Goal: Obtain resource: Obtain resource

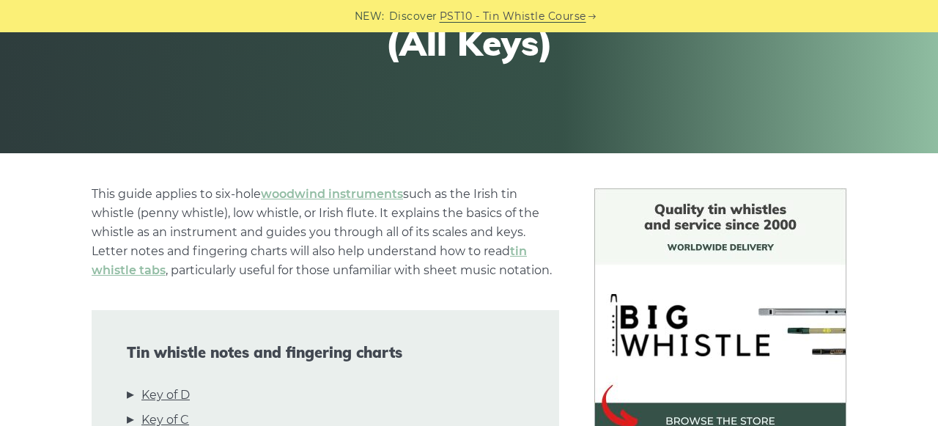
scroll to position [305, 0]
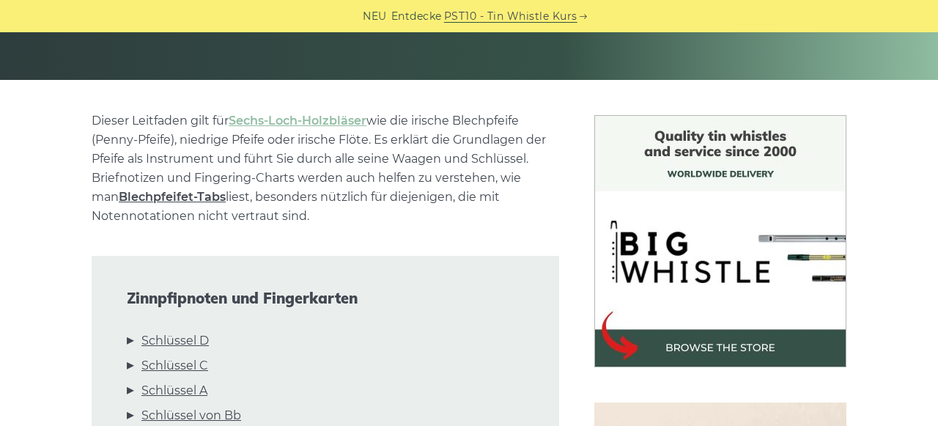
click at [149, 199] on link "Blechpfeifet-Tabs" at bounding box center [172, 197] width 107 height 14
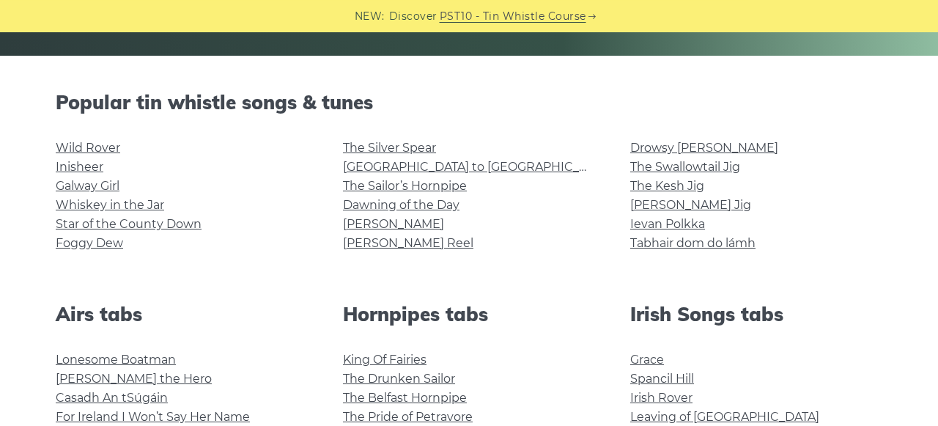
scroll to position [305, 0]
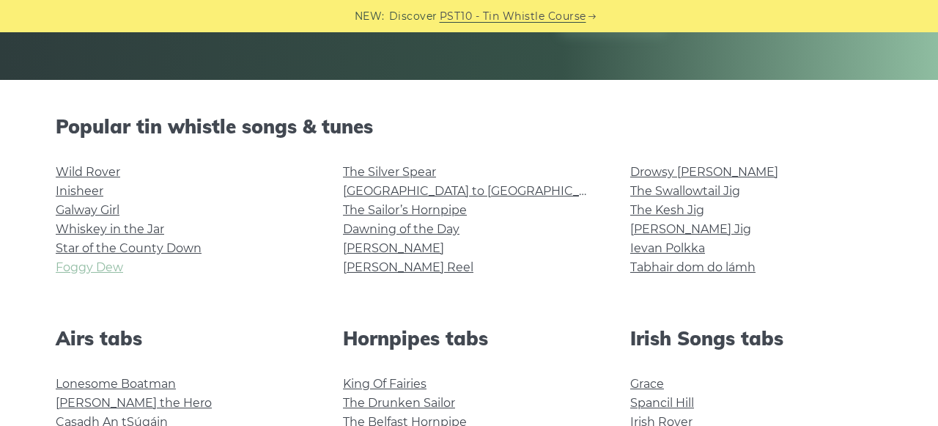
click at [93, 268] on link "Foggy Dew" at bounding box center [89, 267] width 67 height 14
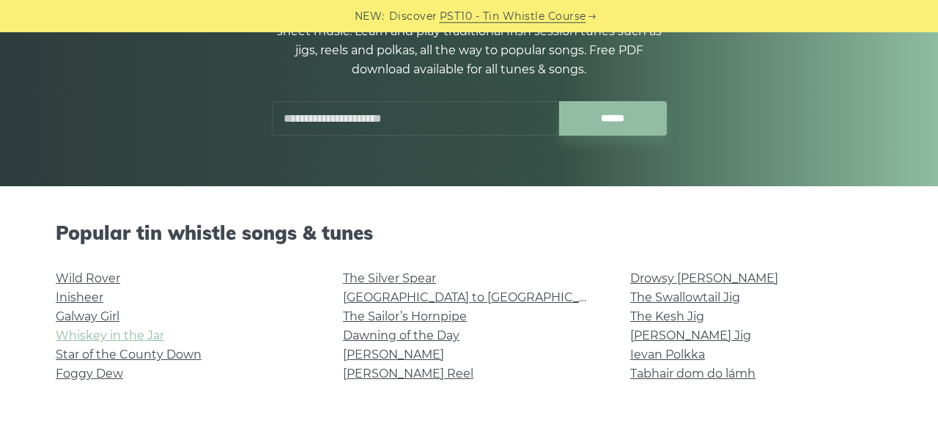
scroll to position [0, 0]
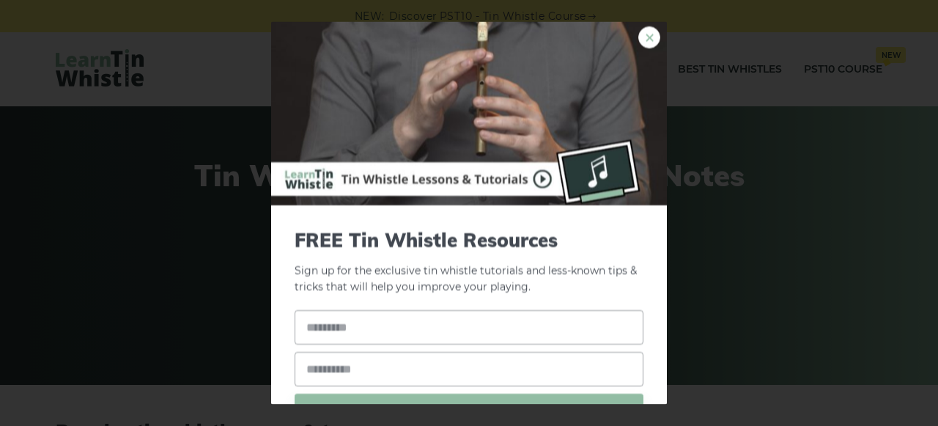
click at [645, 36] on link "×" at bounding box center [650, 37] width 22 height 22
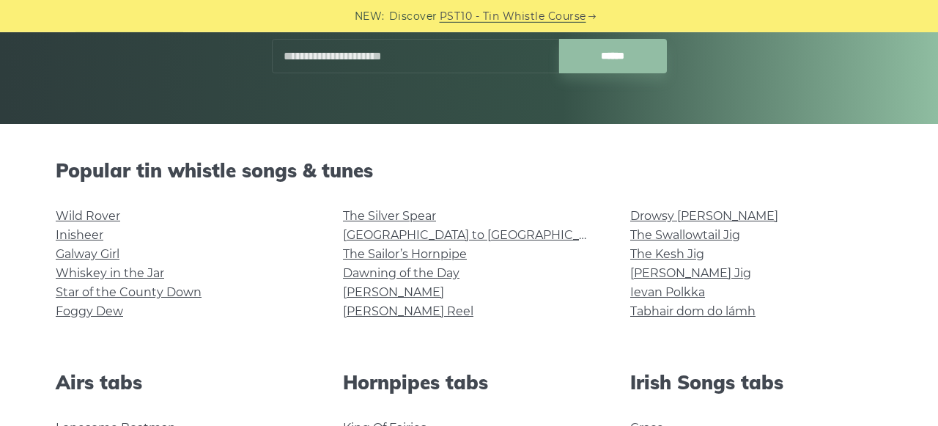
scroll to position [305, 0]
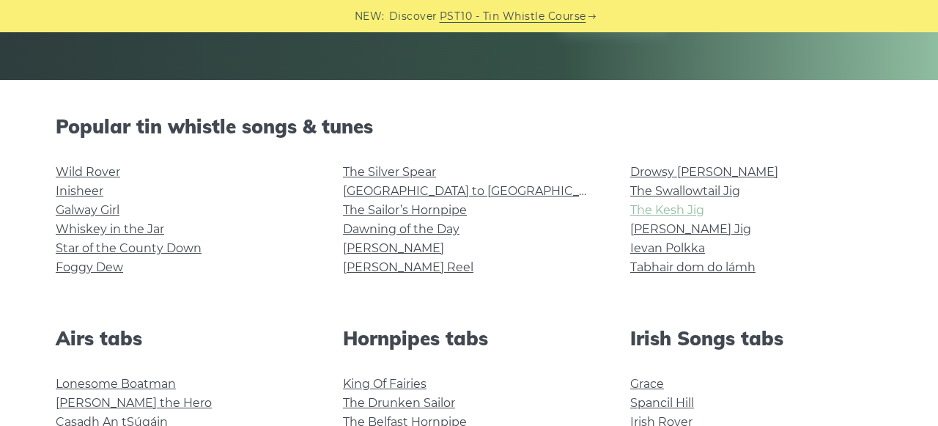
click at [663, 211] on link "The Kesh Jig" at bounding box center [667, 210] width 74 height 14
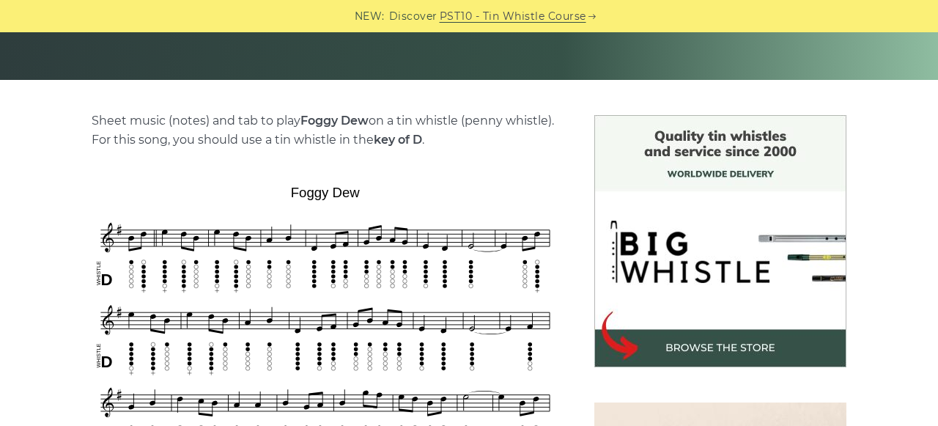
scroll to position [381, 0]
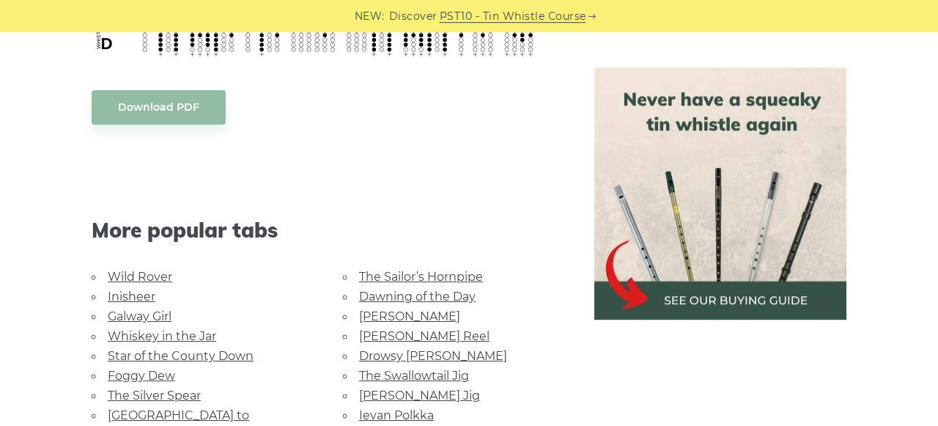
scroll to position [762, 0]
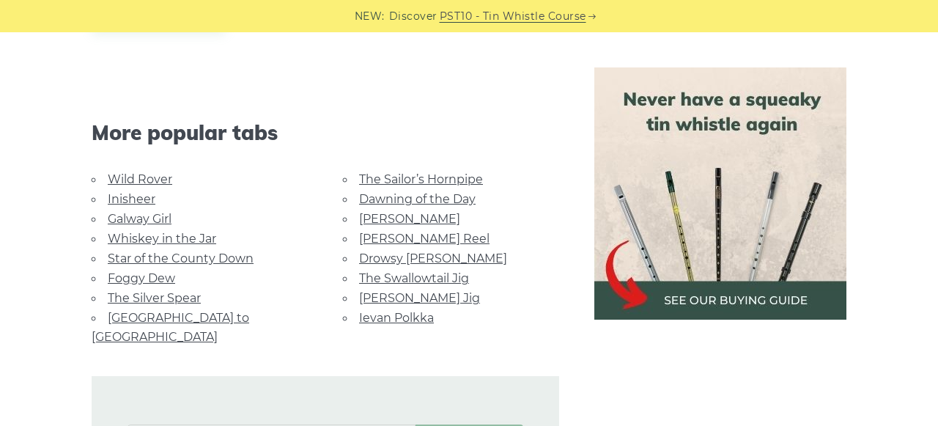
click at [188, 317] on link "Rocky Road to Dublin" at bounding box center [171, 327] width 158 height 33
click at [188, 317] on link "[GEOGRAPHIC_DATA] to [GEOGRAPHIC_DATA]" at bounding box center [171, 327] width 158 height 33
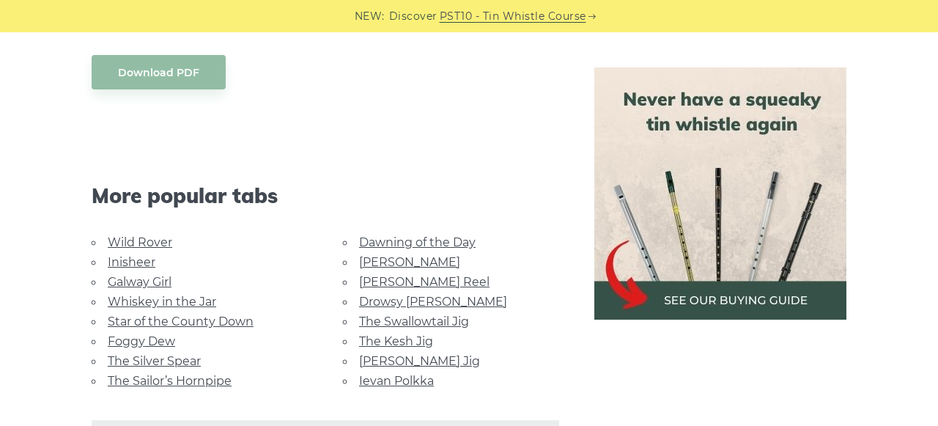
scroll to position [839, 0]
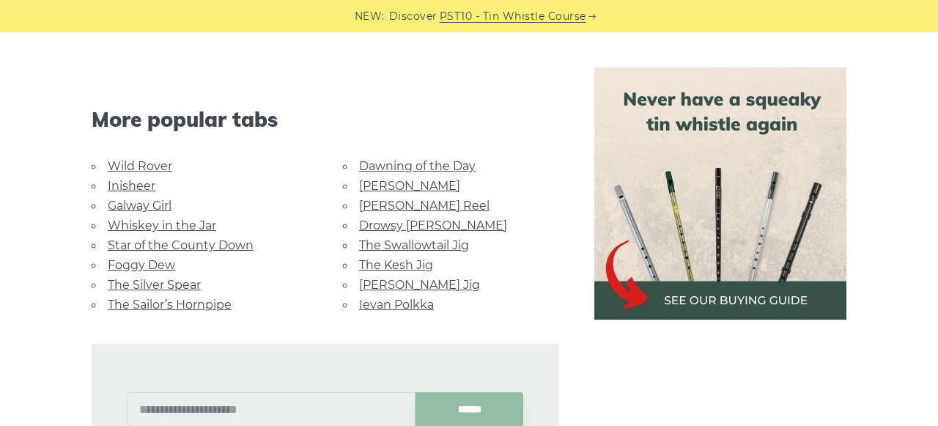
click at [137, 159] on link "Wild Rover" at bounding box center [140, 166] width 65 height 14
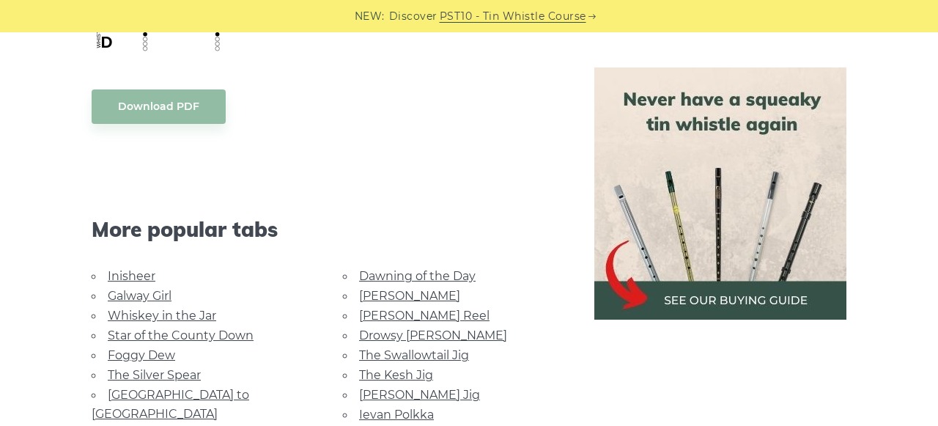
scroll to position [1372, 0]
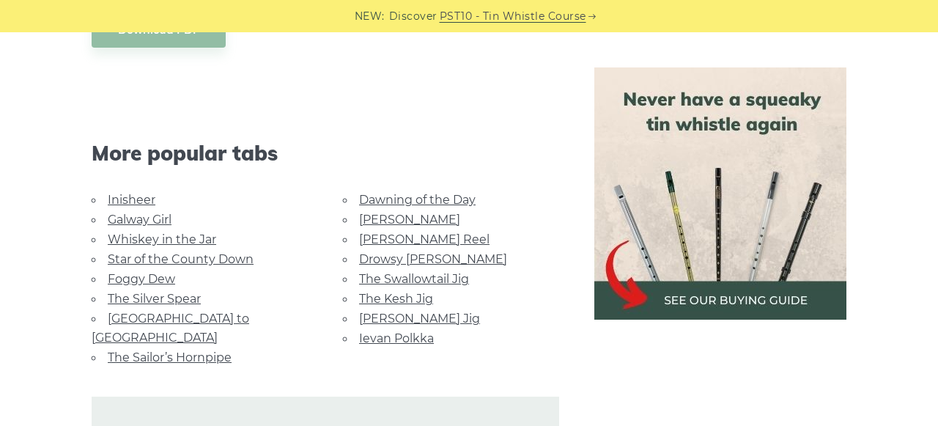
click at [402, 235] on link "Cooley’s Reel" at bounding box center [424, 239] width 130 height 14
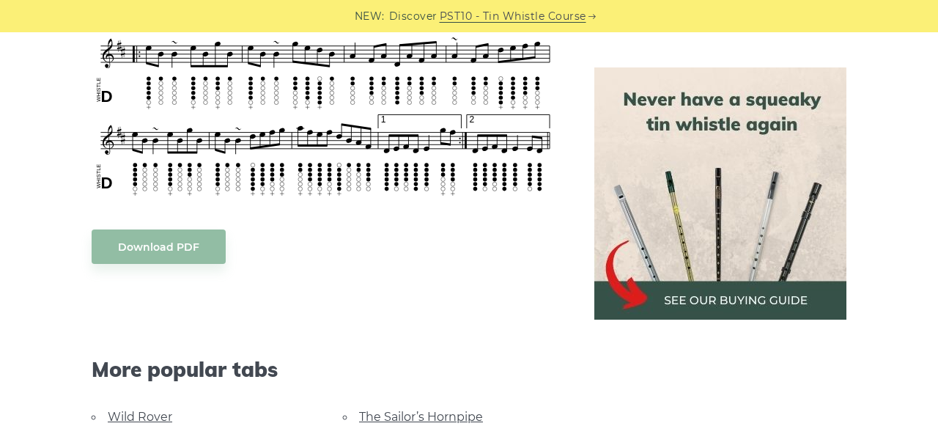
scroll to position [610, 0]
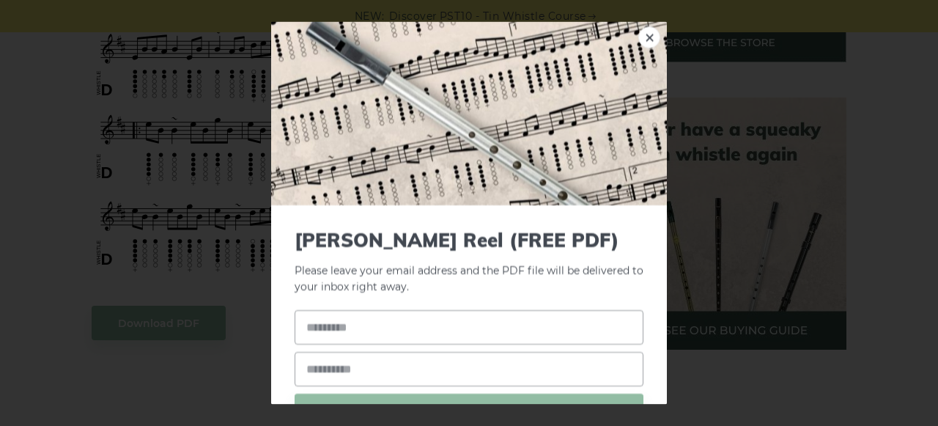
click at [753, 375] on div "× Cooley’s Reel (FREE PDF) Please leave your email address and the PDF file wil…" at bounding box center [469, 213] width 938 height 426
click at [875, 171] on div "× Cooley’s Reel (FREE PDF) Please leave your email address and the PDF file wil…" at bounding box center [469, 213] width 938 height 426
click at [654, 37] on link "×" at bounding box center [650, 37] width 22 height 22
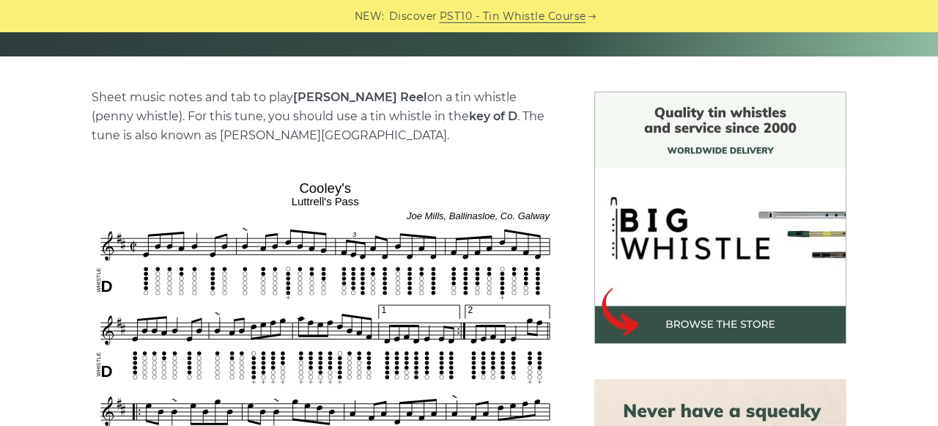
scroll to position [381, 0]
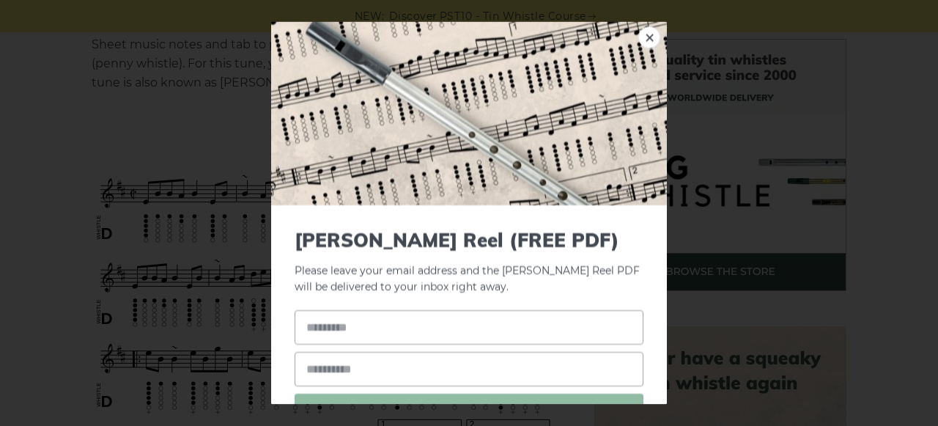
click at [891, 193] on div "× Cooley’s Reel (FREE PDF) Please leave your email address and the Cooley’s Ree…" at bounding box center [469, 213] width 938 height 426
click at [654, 34] on link "×" at bounding box center [650, 37] width 22 height 22
drag, startPoint x: 99, startPoint y: 177, endPoint x: 163, endPoint y: 188, distance: 65.4
click at [651, 36] on link "×" at bounding box center [650, 37] width 22 height 22
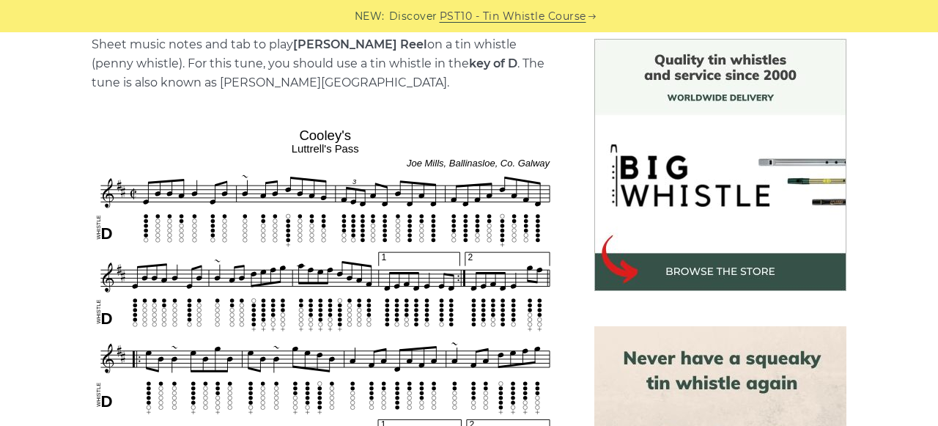
drag, startPoint x: 578, startPoint y: 192, endPoint x: 373, endPoint y: 193, distance: 205.3
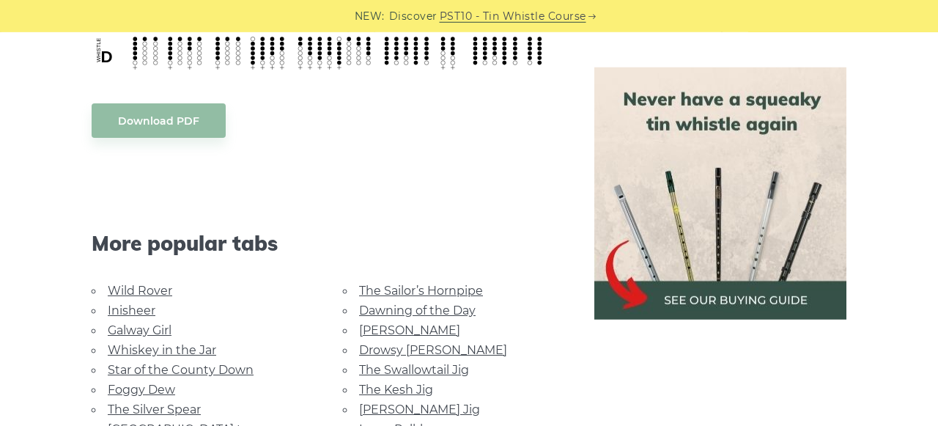
scroll to position [839, 0]
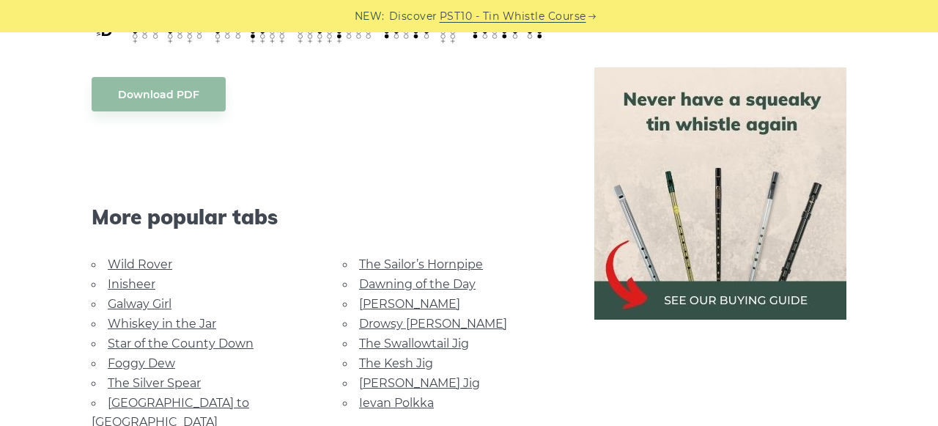
click at [139, 281] on link "Inisheer" at bounding box center [132, 284] width 48 height 14
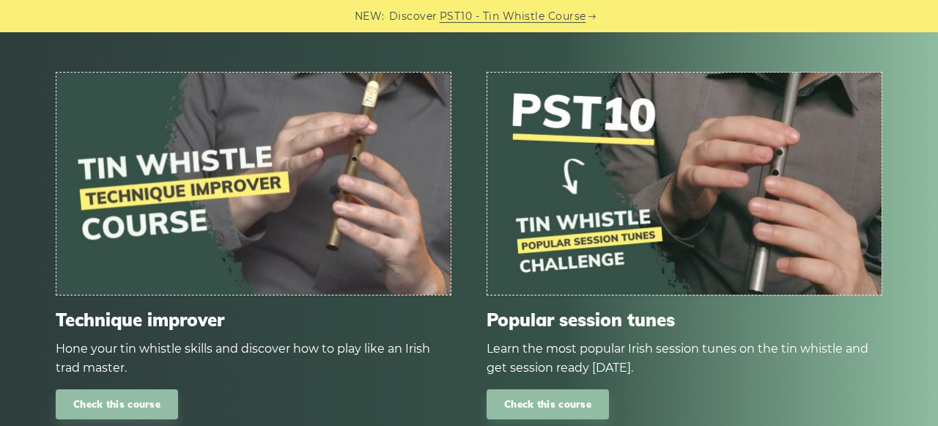
scroll to position [1525, 0]
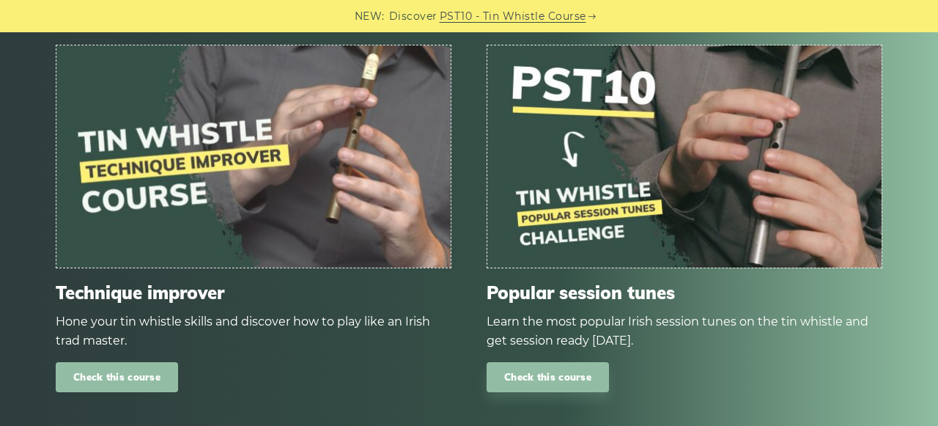
click at [127, 362] on link "Check this course" at bounding box center [117, 377] width 122 height 30
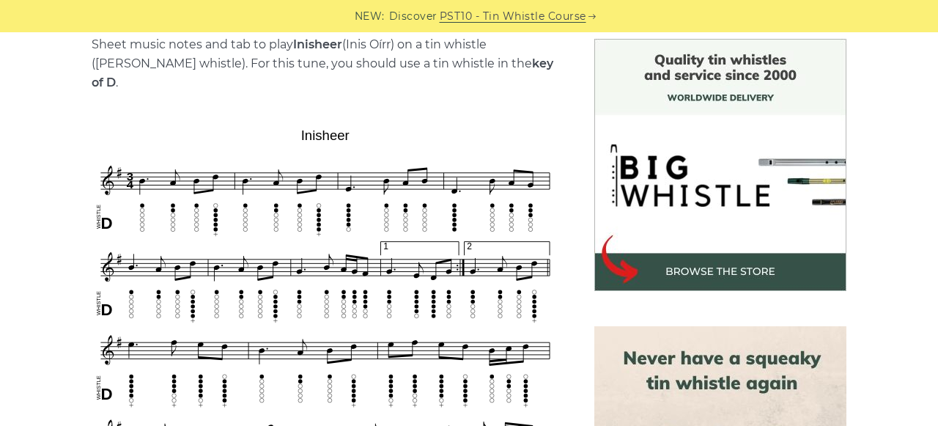
scroll to position [457, 0]
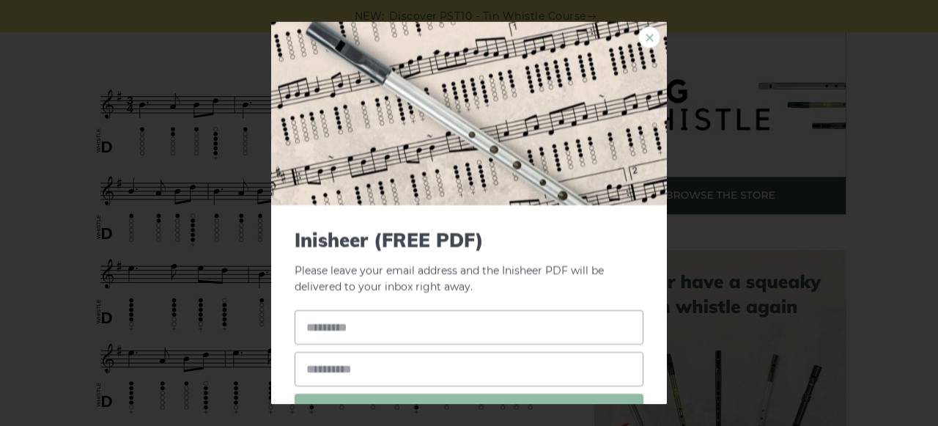
click at [652, 37] on link "×" at bounding box center [650, 37] width 22 height 22
click at [648, 36] on link "×" at bounding box center [650, 37] width 22 height 22
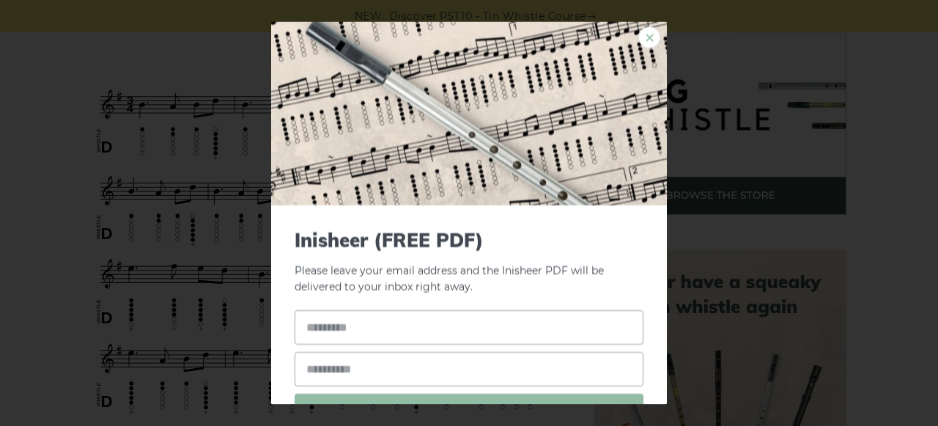
click at [652, 37] on link "×" at bounding box center [650, 37] width 22 height 22
click at [647, 40] on link "×" at bounding box center [650, 37] width 22 height 22
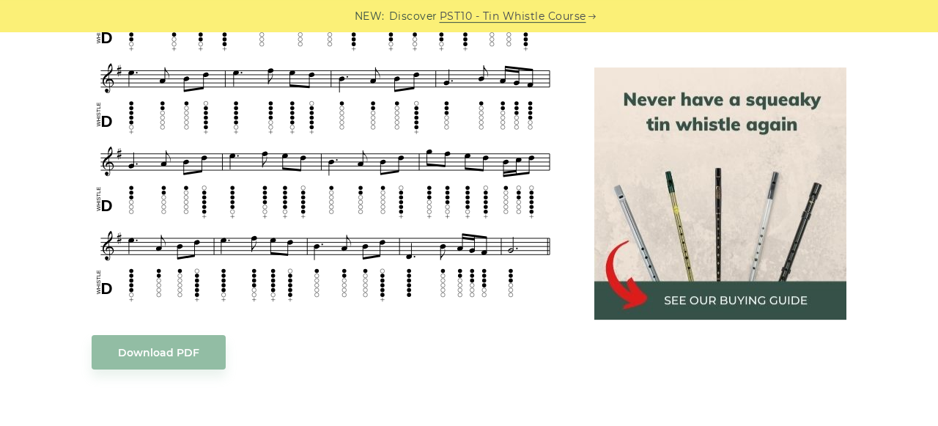
scroll to position [762, 0]
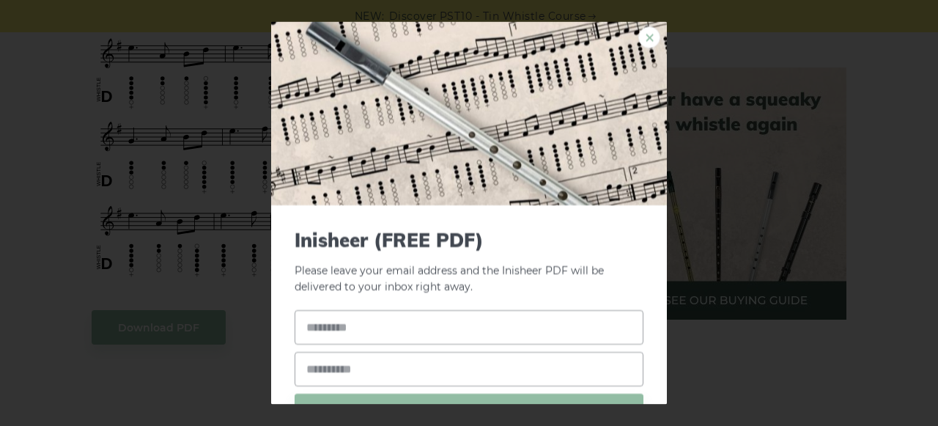
click at [656, 30] on link "×" at bounding box center [650, 37] width 22 height 22
drag, startPoint x: 547, startPoint y: 254, endPoint x: 297, endPoint y: 207, distance: 254.5
click at [243, 196] on div "× Inisheer (FREE PDF) Please leave your email address and the Inisheer PDF will…" at bounding box center [469, 213] width 938 height 426
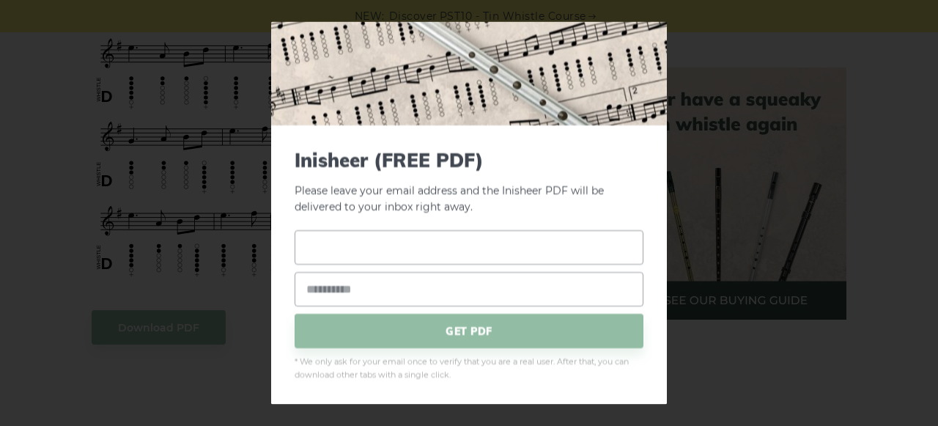
click at [299, 246] on input "text" at bounding box center [469, 247] width 349 height 34
click at [306, 290] on input "email" at bounding box center [469, 289] width 349 height 34
click at [300, 246] on input "text" at bounding box center [469, 247] width 349 height 34
type input "*"
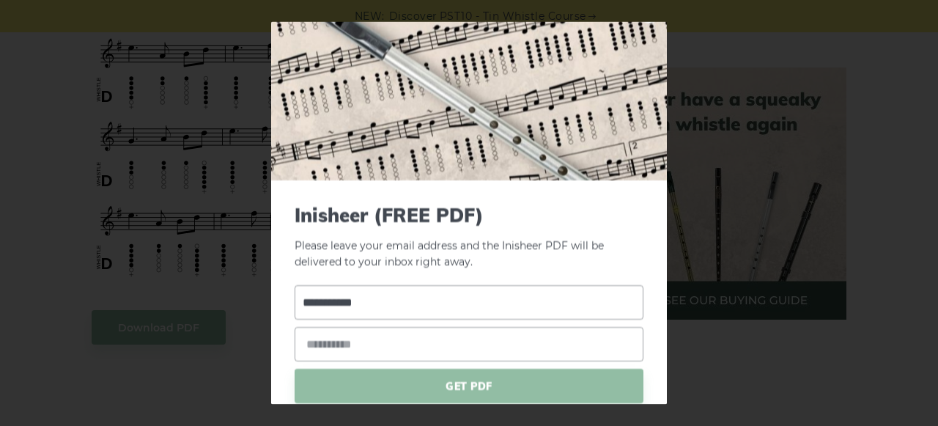
scroll to position [0, 0]
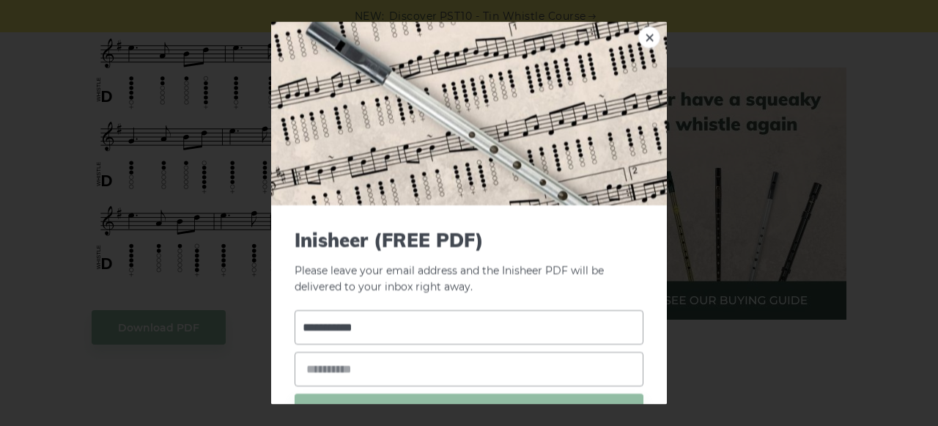
type input "**********"
click at [304, 368] on input "email" at bounding box center [469, 369] width 349 height 34
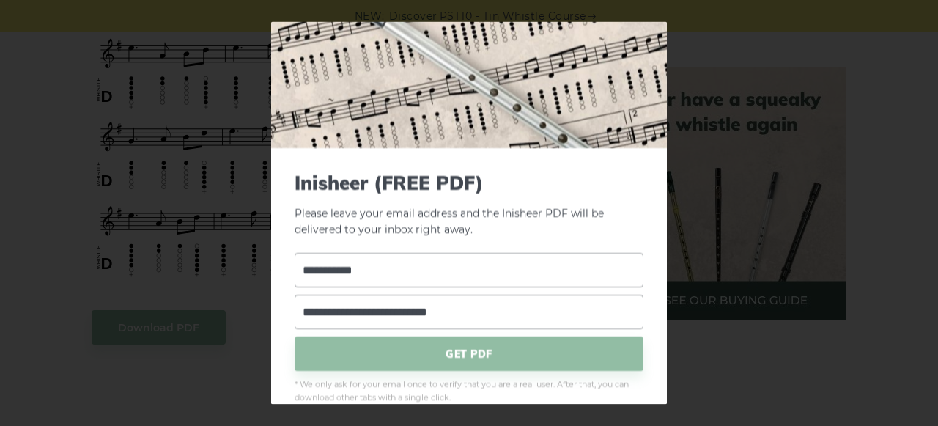
scroll to position [81, 0]
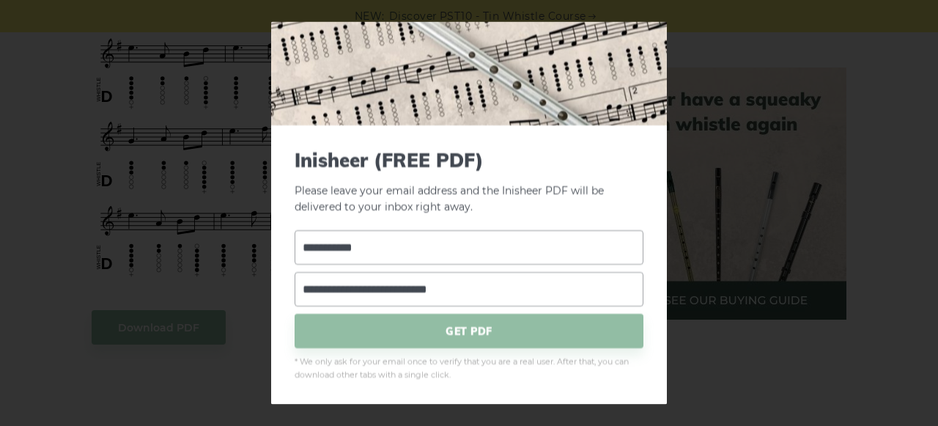
type input "**********"
drag, startPoint x: 297, startPoint y: 244, endPoint x: 367, endPoint y: 278, distance: 77.4
click at [422, 289] on div "**********" at bounding box center [469, 289] width 349 height 118
drag, startPoint x: 479, startPoint y: 289, endPoint x: 284, endPoint y: 249, distance: 199.9
click at [295, 272] on input "**********" at bounding box center [469, 289] width 349 height 34
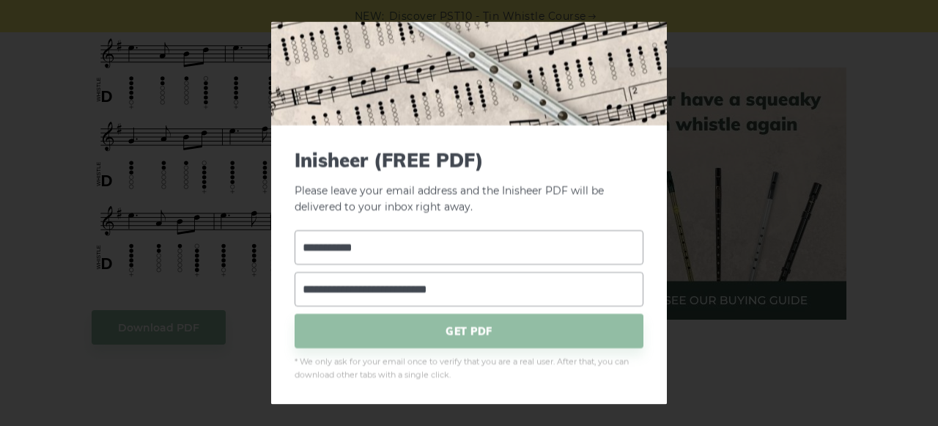
drag, startPoint x: 300, startPoint y: 242, endPoint x: 471, endPoint y: 301, distance: 180.8
click at [471, 301] on div "**********" at bounding box center [469, 289] width 349 height 118
click at [328, 288] on input "**********" at bounding box center [469, 289] width 349 height 34
drag, startPoint x: 299, startPoint y: 246, endPoint x: 389, endPoint y: 298, distance: 104.1
click at [462, 264] on div "**********" at bounding box center [469, 289] width 349 height 118
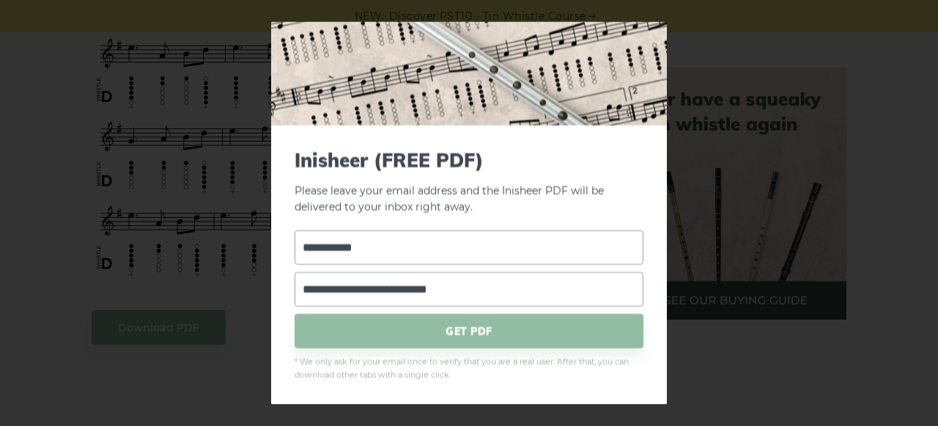
drag, startPoint x: 301, startPoint y: 287, endPoint x: 565, endPoint y: 307, distance: 264.7
click at [565, 307] on div "**********" at bounding box center [469, 289] width 349 height 118
click at [276, 290] on div "**********" at bounding box center [469, 265] width 396 height 280
drag, startPoint x: 304, startPoint y: 287, endPoint x: 490, endPoint y: 292, distance: 187.0
click at [490, 292] on input "**********" at bounding box center [469, 289] width 349 height 34
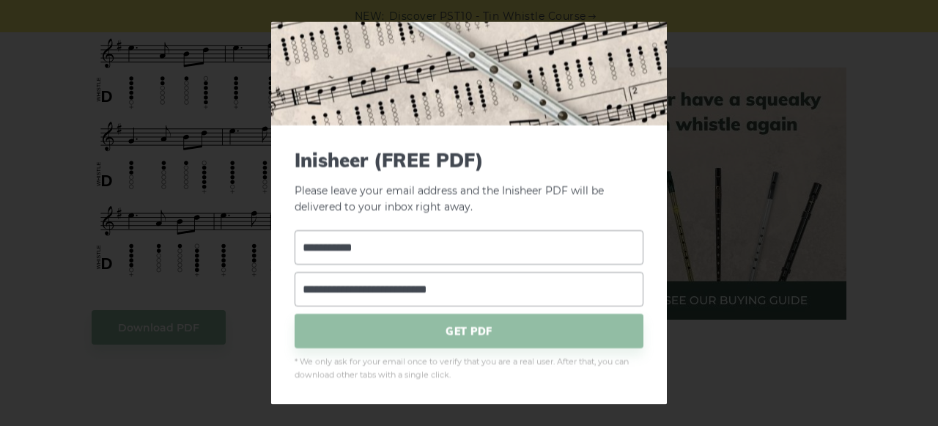
click at [735, 242] on div "**********" at bounding box center [469, 213] width 938 height 426
click at [481, 287] on input "**********" at bounding box center [469, 289] width 349 height 34
click at [479, 265] on div "**********" at bounding box center [469, 289] width 349 height 118
click at [480, 249] on input "**********" at bounding box center [469, 247] width 349 height 34
click at [501, 331] on span "GET PDF" at bounding box center [469, 331] width 349 height 34
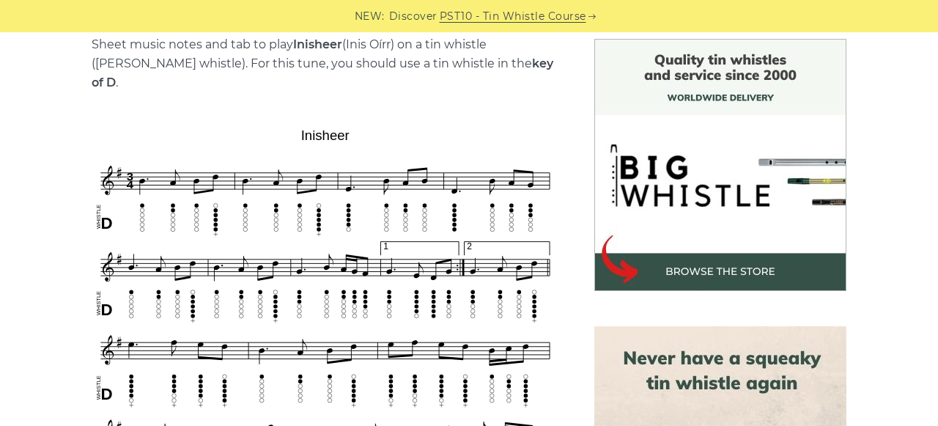
scroll to position [152, 0]
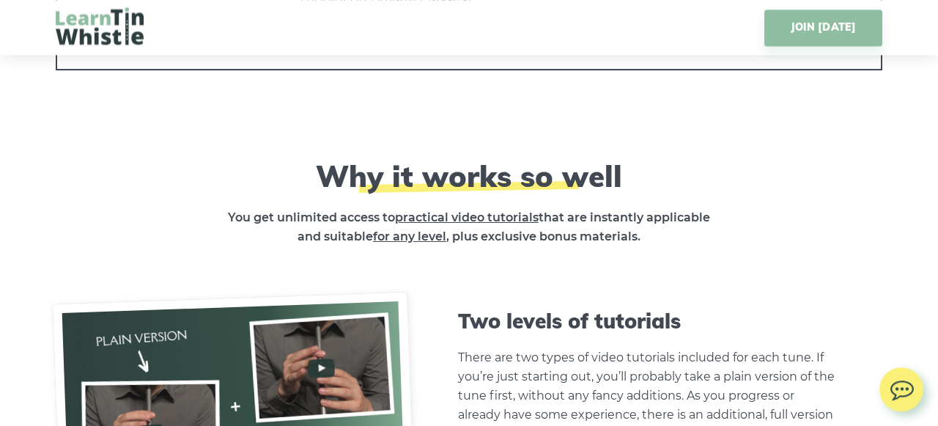
scroll to position [4041, 0]
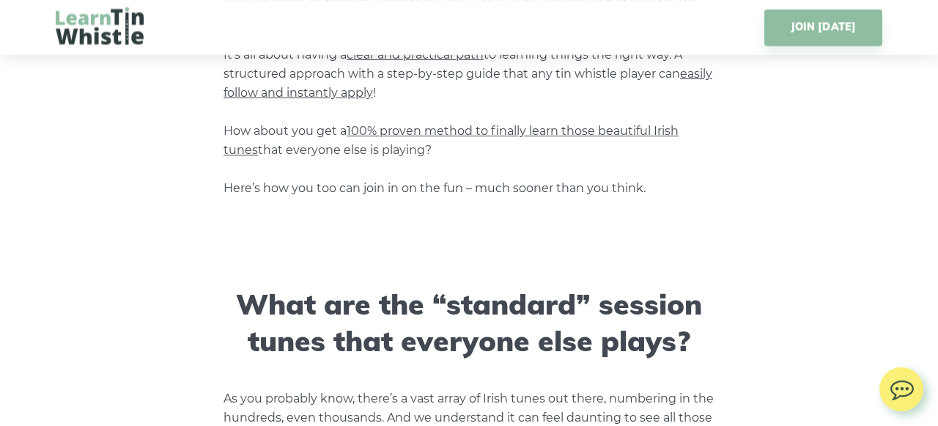
scroll to position [1372, 0]
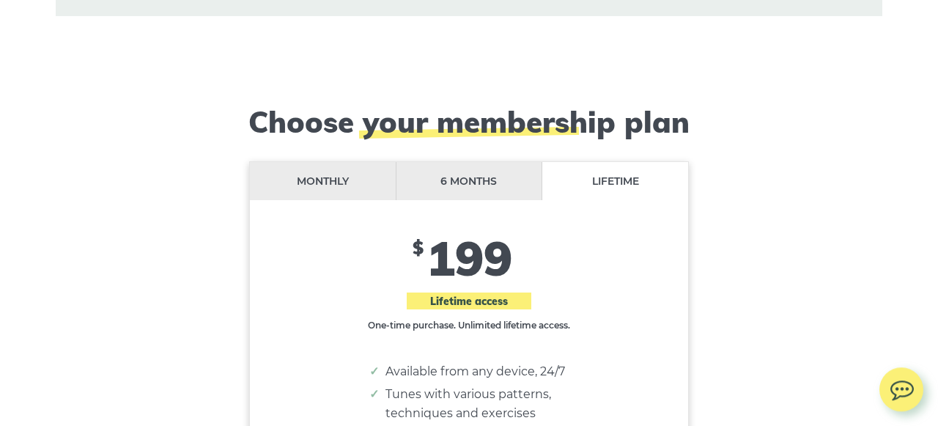
scroll to position [11971, 0]
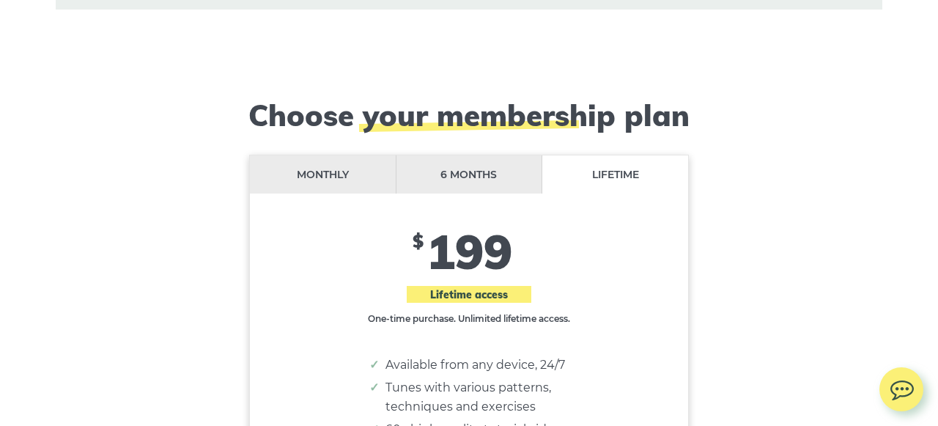
click at [477, 155] on li "6 months" at bounding box center [470, 174] width 147 height 39
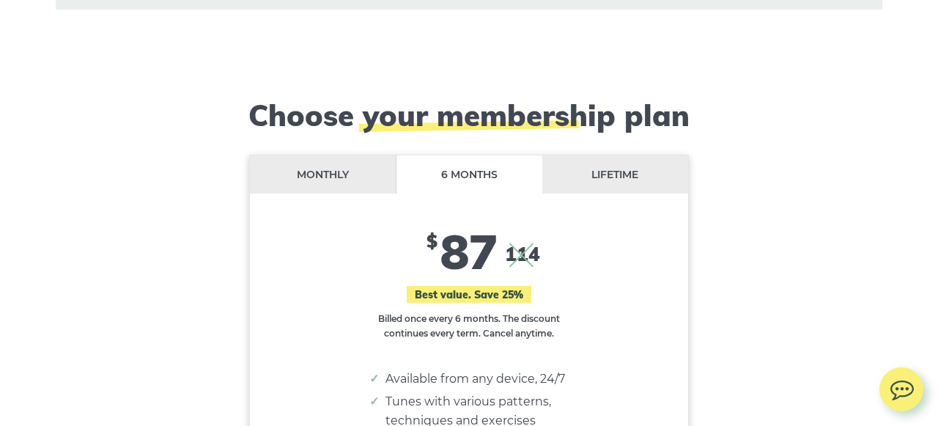
click at [331, 155] on li "Monthly" at bounding box center [323, 174] width 147 height 39
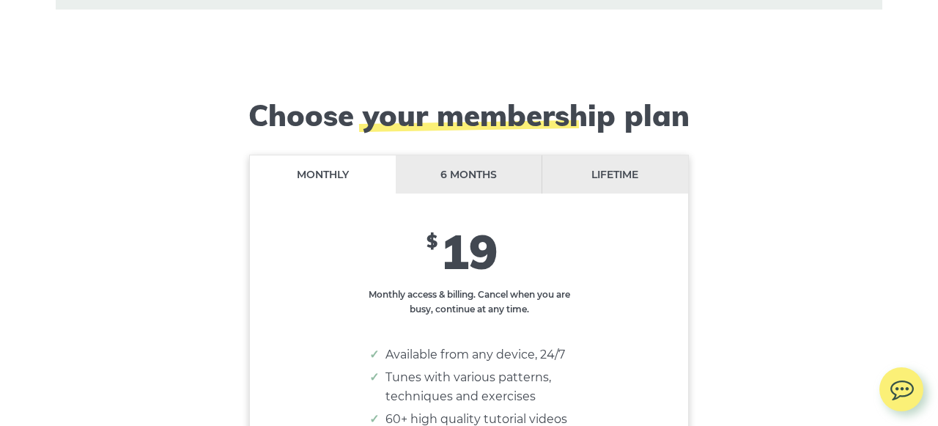
click at [495, 155] on li "6 months" at bounding box center [469, 174] width 147 height 39
